Goal: Use online tool/utility: Use online tool/utility

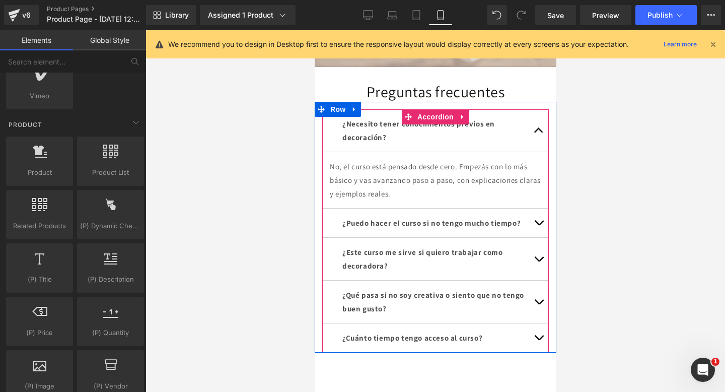
scroll to position [4221, 0]
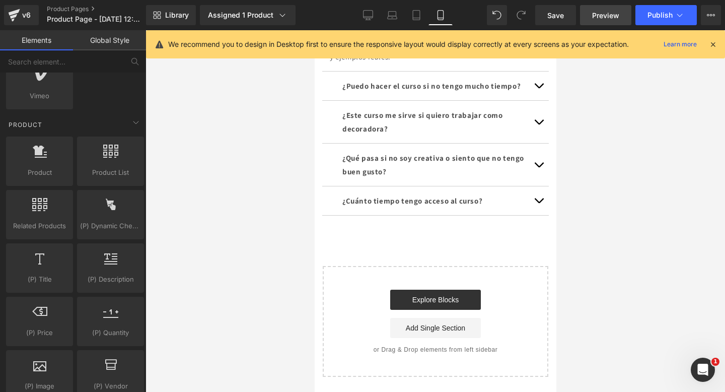
drag, startPoint x: 613, startPoint y: 1, endPoint x: 612, endPoint y: 7, distance: 6.2
click at [613, 2] on div "Library Assigned 1 Product Product Preview Pack completo de interiorismo: curso…" at bounding box center [435, 15] width 579 height 30
click at [610, 11] on span "Preview" at bounding box center [605, 15] width 27 height 11
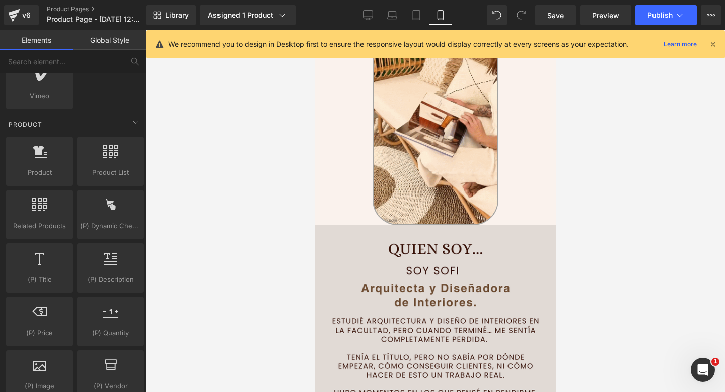
scroll to position [683, 0]
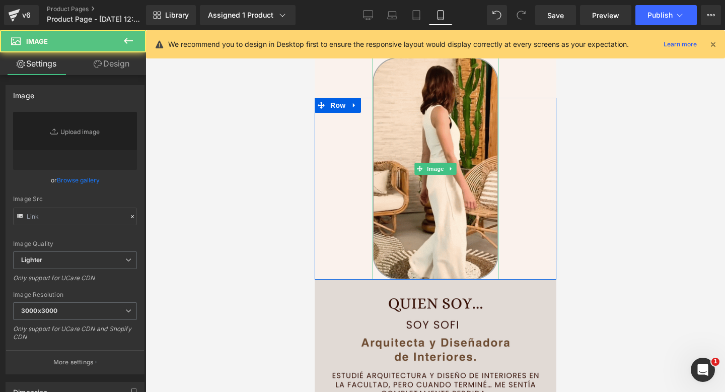
type input "[URL][DOMAIN_NAME]"
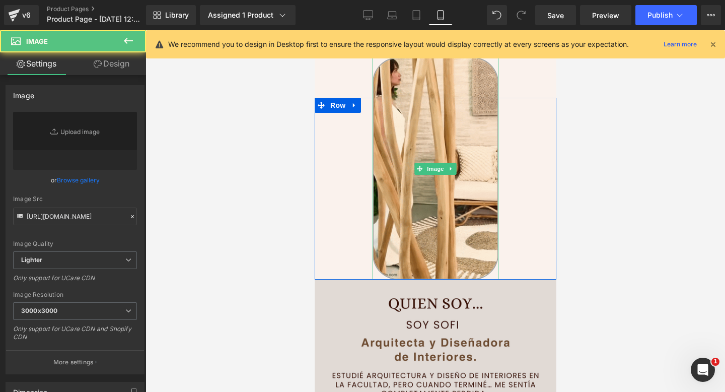
click at [386, 220] on img at bounding box center [435, 168] width 126 height 222
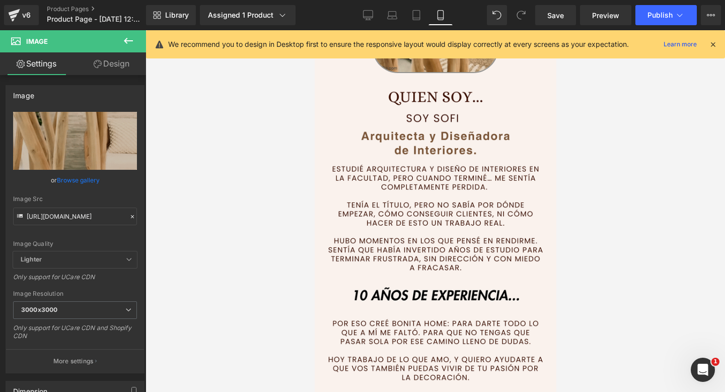
scroll to position [889, 0]
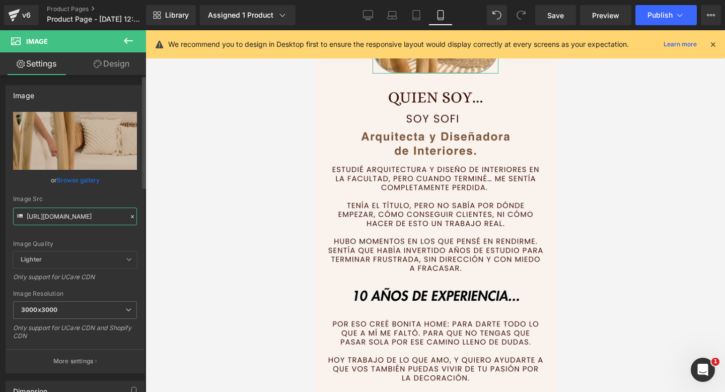
click at [68, 213] on input "[URL][DOMAIN_NAME]" at bounding box center [75, 216] width 124 height 18
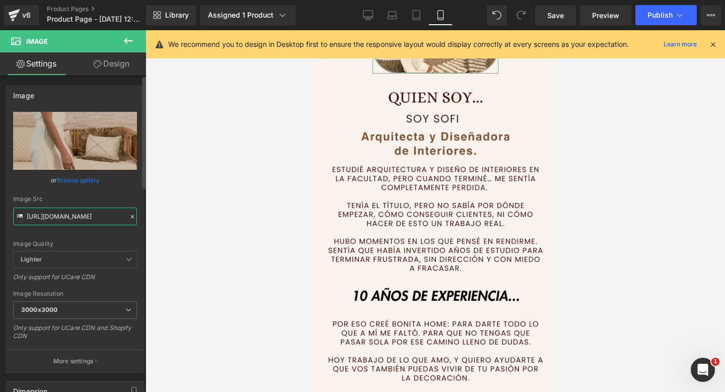
click at [68, 213] on input "[URL][DOMAIN_NAME]" at bounding box center [75, 216] width 124 height 18
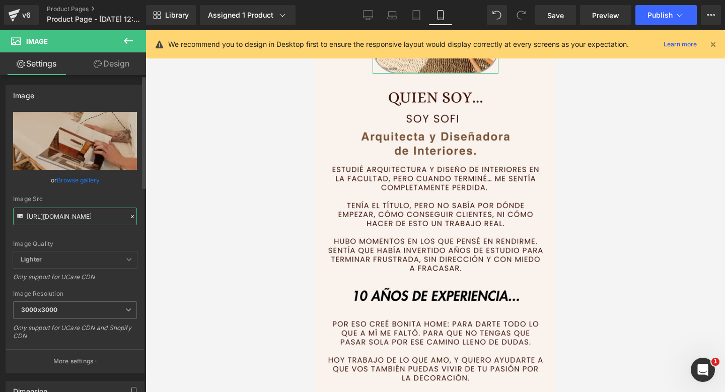
click at [68, 213] on input "[URL][DOMAIN_NAME]" at bounding box center [75, 216] width 124 height 18
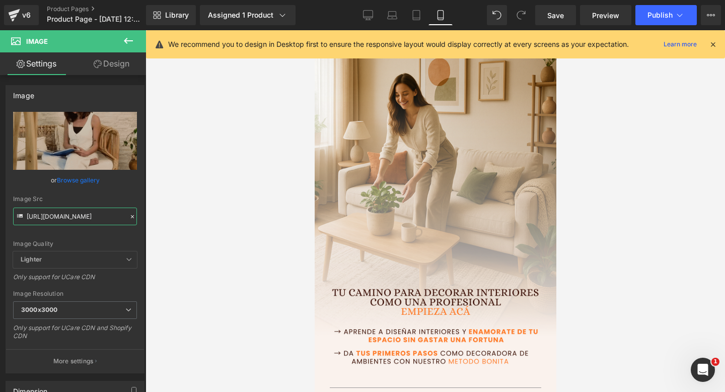
scroll to position [0, 0]
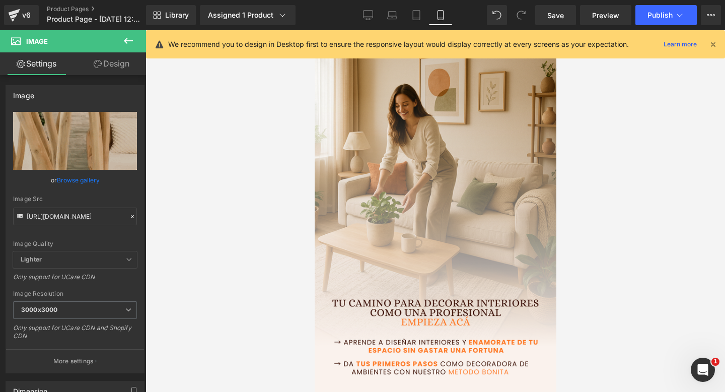
click at [429, 126] on img at bounding box center [435, 219] width 242 height 378
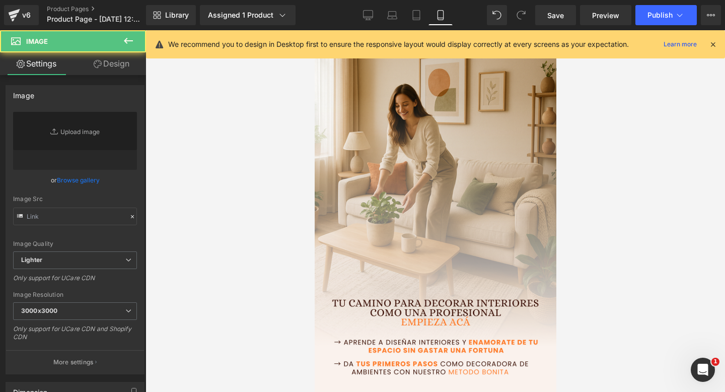
type input "[URL][DOMAIN_NAME]"
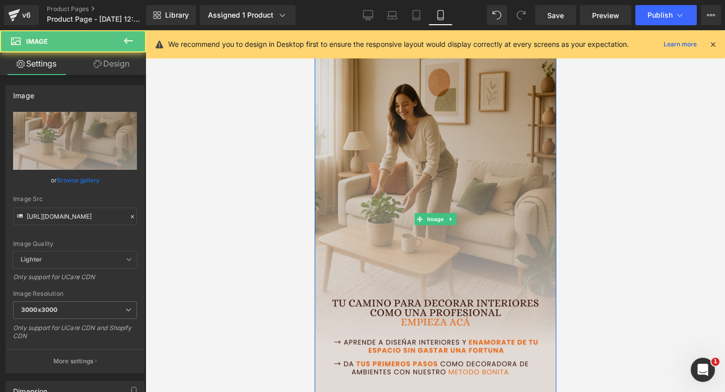
click at [430, 225] on img at bounding box center [435, 219] width 242 height 378
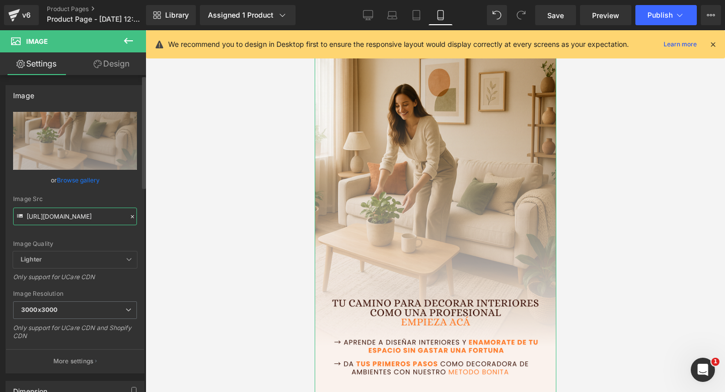
click at [86, 217] on input "[URL][DOMAIN_NAME]" at bounding box center [75, 216] width 124 height 18
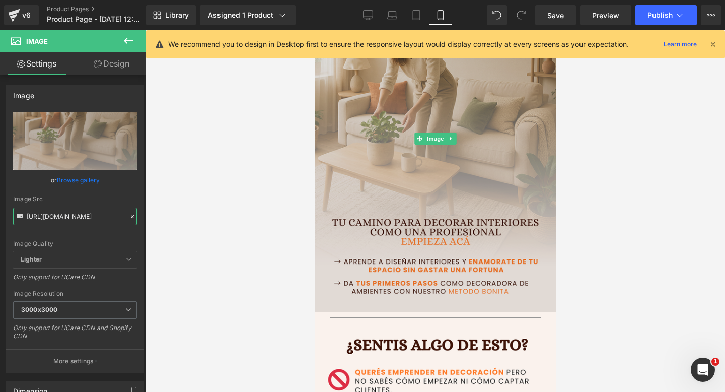
scroll to position [80, 0]
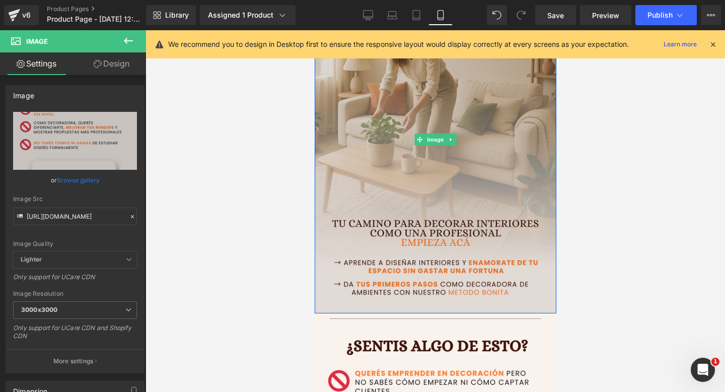
click at [543, 286] on img at bounding box center [435, 140] width 242 height 378
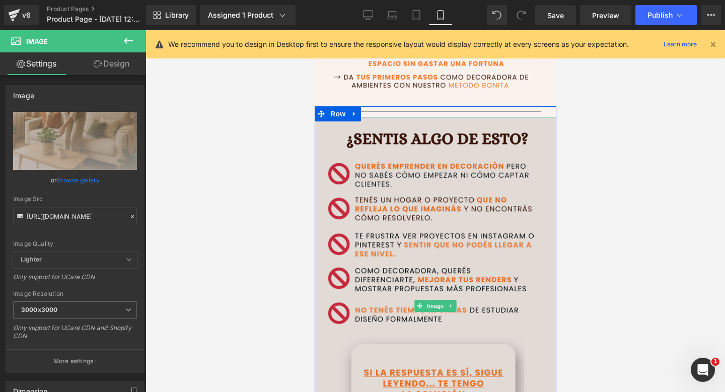
scroll to position [315, 0]
